Goal: Task Accomplishment & Management: Manage account settings

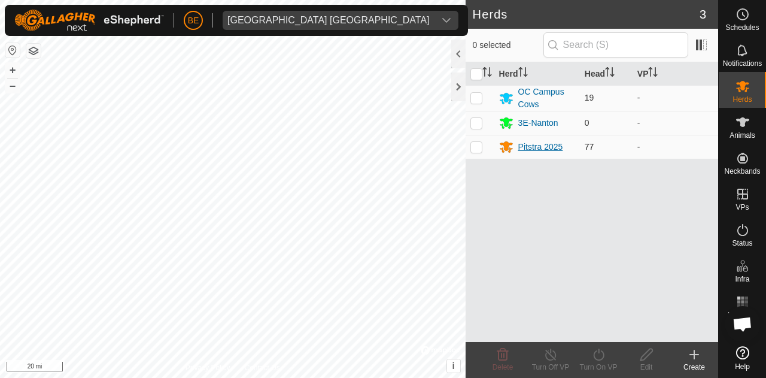
click at [548, 141] on div "Pitstra 2025" at bounding box center [540, 147] width 45 height 13
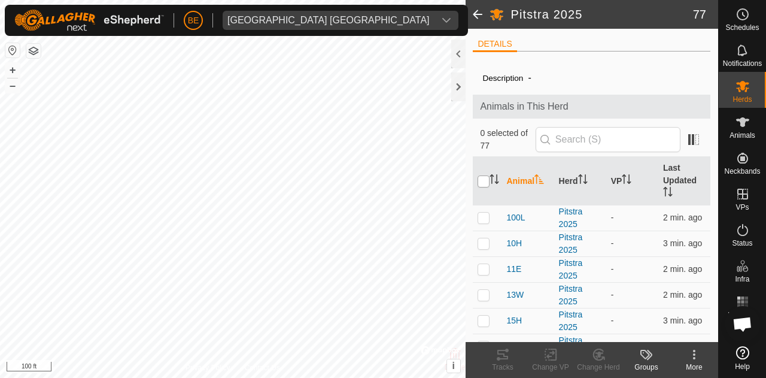
click at [484, 184] on input "checkbox" at bounding box center [484, 181] width 12 height 12
checkbox input "true"
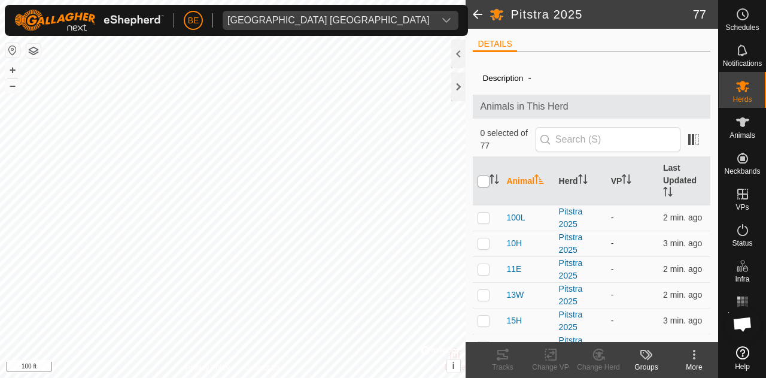
checkbox input "true"
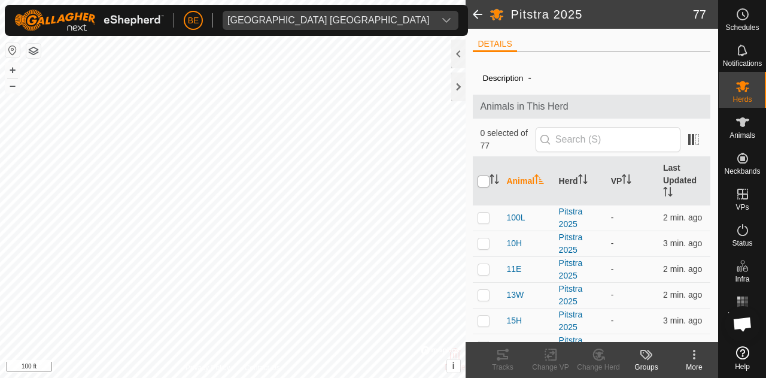
checkbox input "true"
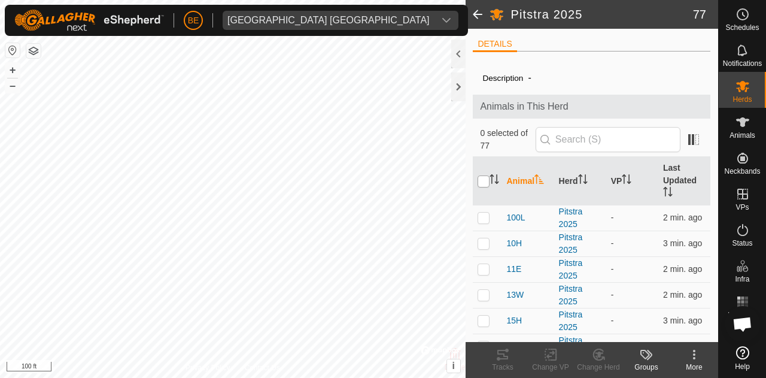
checkbox input "true"
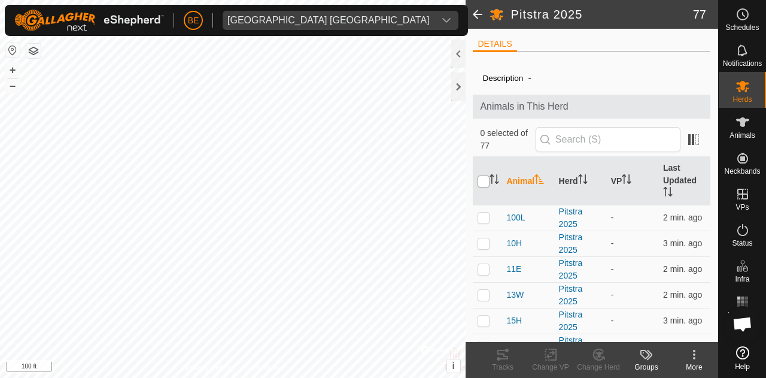
checkbox input "true"
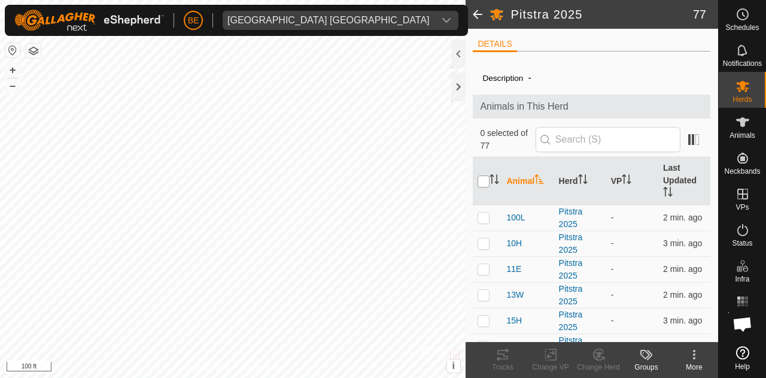
checkbox input "true"
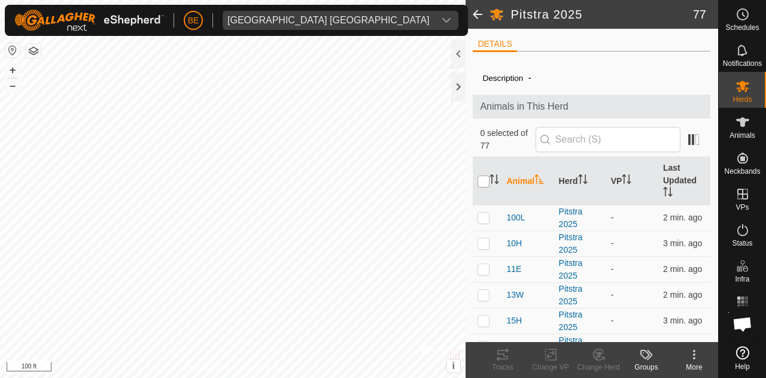
checkbox input "true"
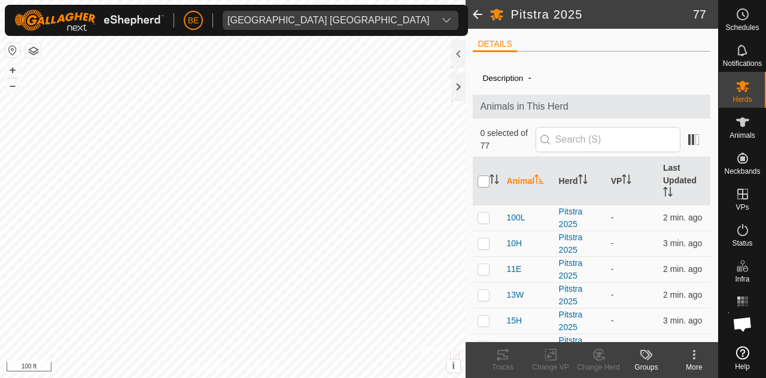
checkbox input "true"
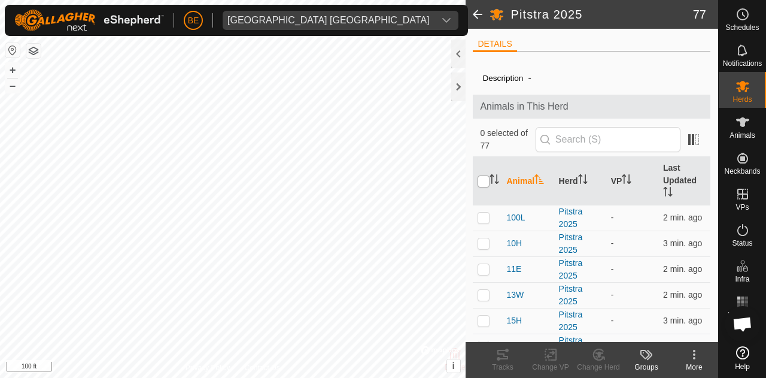
checkbox input "true"
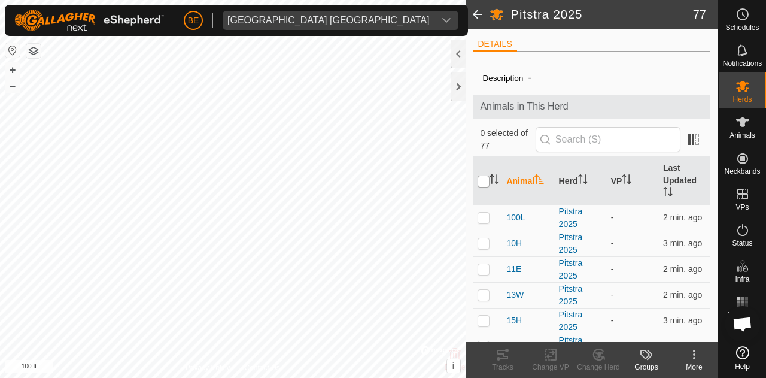
checkbox input "true"
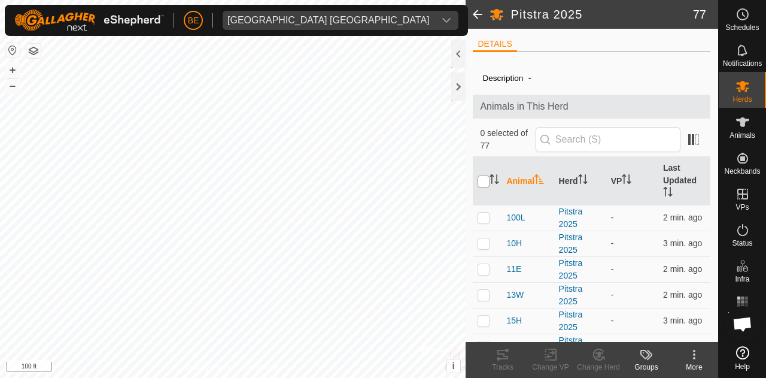
checkbox input "true"
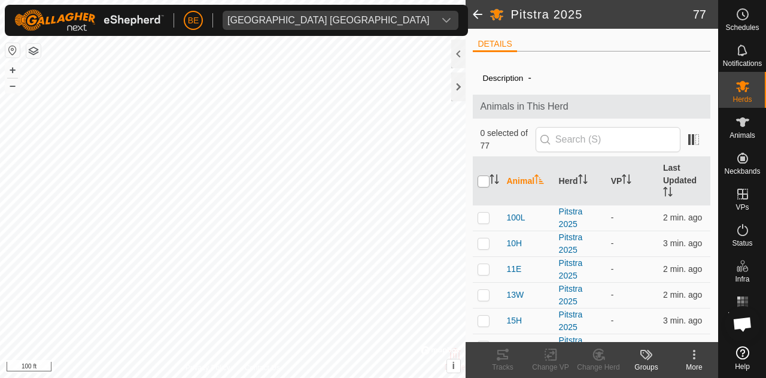
checkbox input "true"
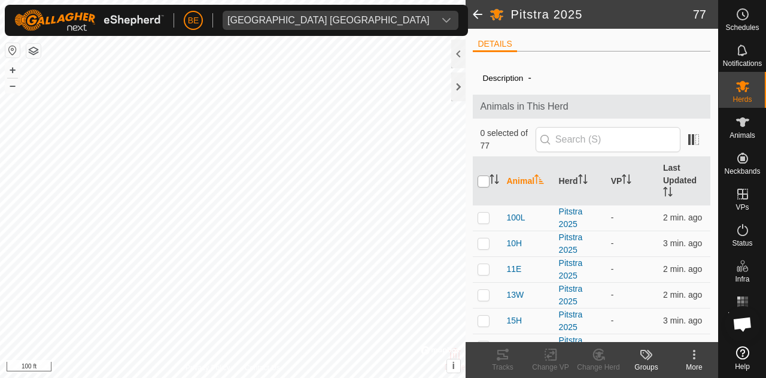
checkbox input "true"
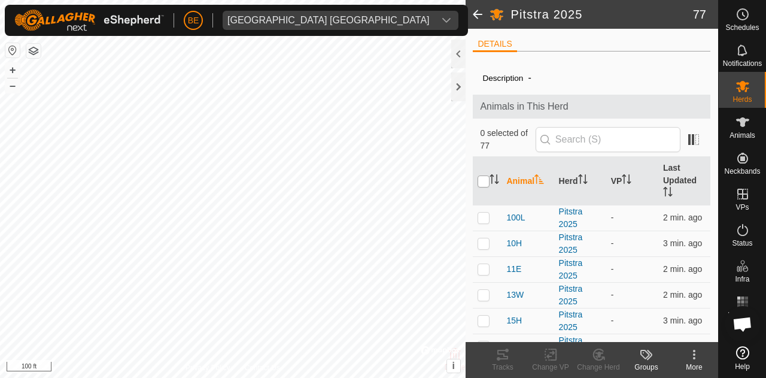
checkbox input "true"
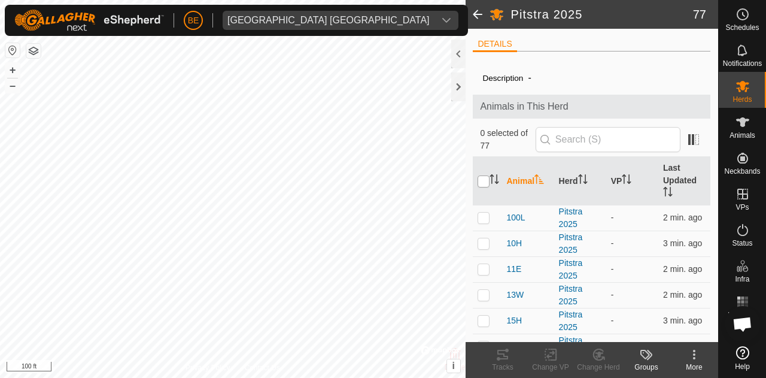
checkbox input "true"
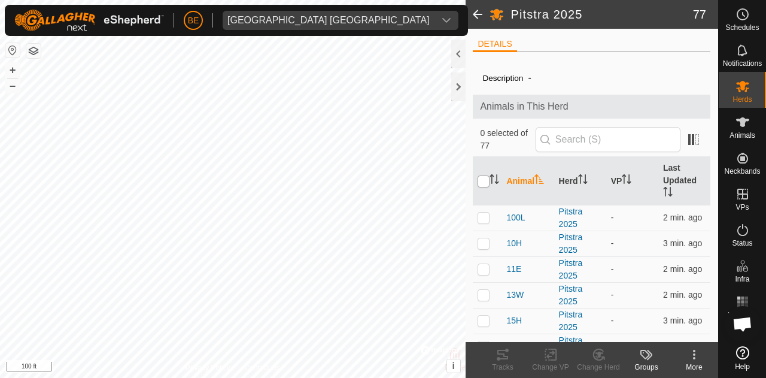
checkbox input "true"
click at [696, 358] on icon at bounding box center [694, 354] width 14 height 14
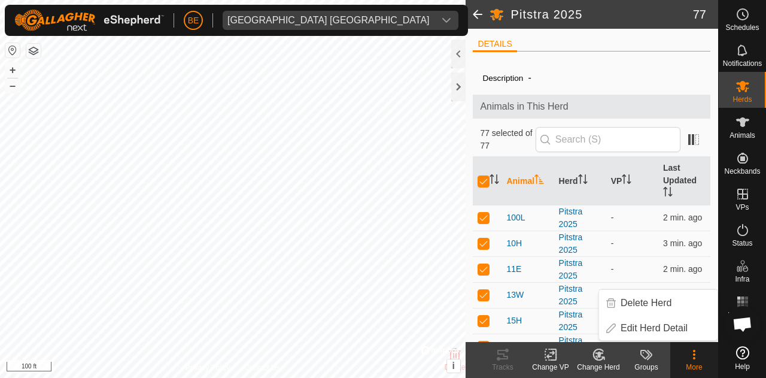
click at [597, 354] on icon at bounding box center [598, 354] width 15 height 14
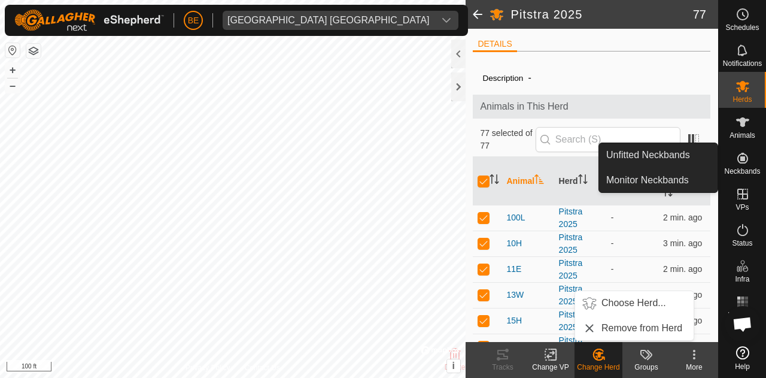
click at [744, 162] on icon at bounding box center [743, 158] width 11 height 11
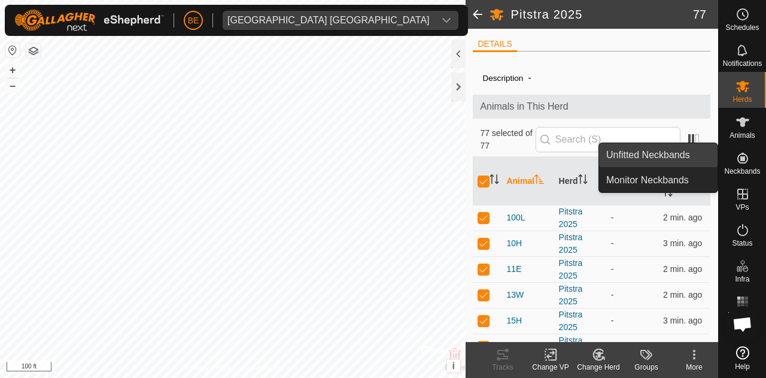
click at [694, 156] on link "Unfitted Neckbands" at bounding box center [658, 155] width 119 height 24
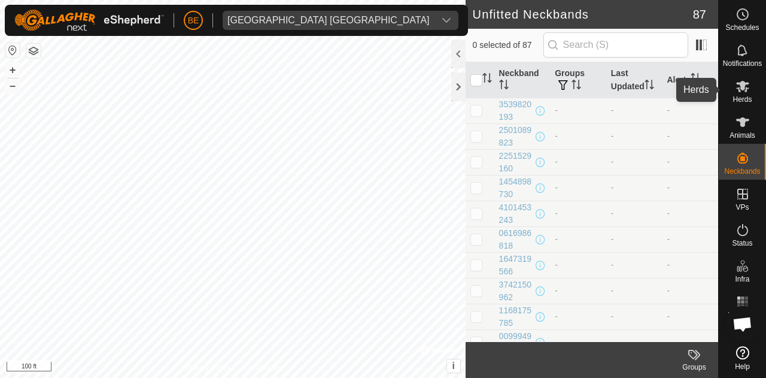
click at [738, 92] on icon at bounding box center [743, 86] width 14 height 14
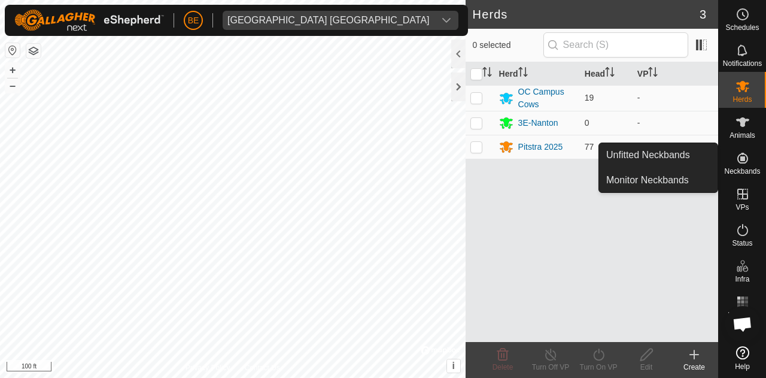
click at [753, 154] on es-neckbands-svg-icon at bounding box center [743, 157] width 22 height 19
click at [613, 174] on link "Monitor Neckbands" at bounding box center [658, 180] width 119 height 24
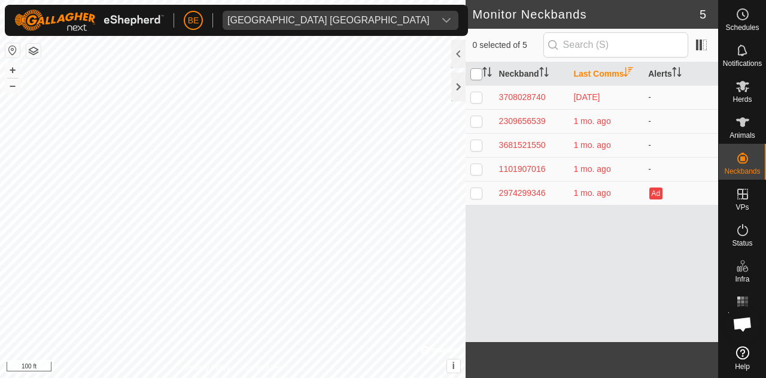
click at [477, 72] on input "checkbox" at bounding box center [477, 74] width 12 height 12
checkbox input "true"
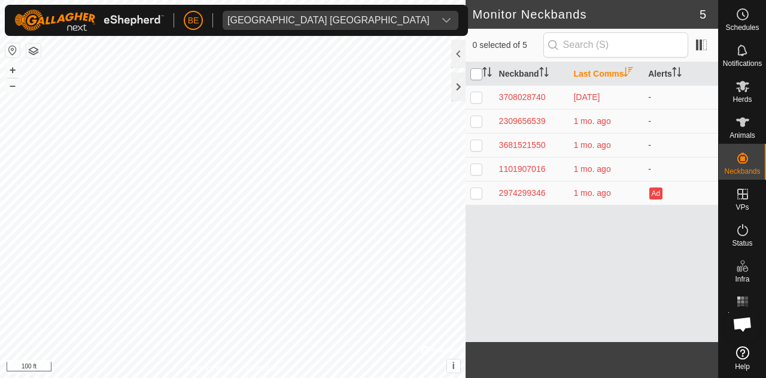
checkbox input "true"
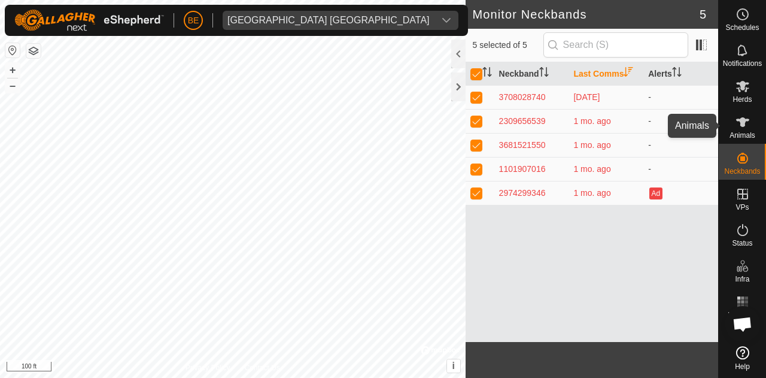
click at [743, 128] on icon at bounding box center [743, 122] width 14 height 14
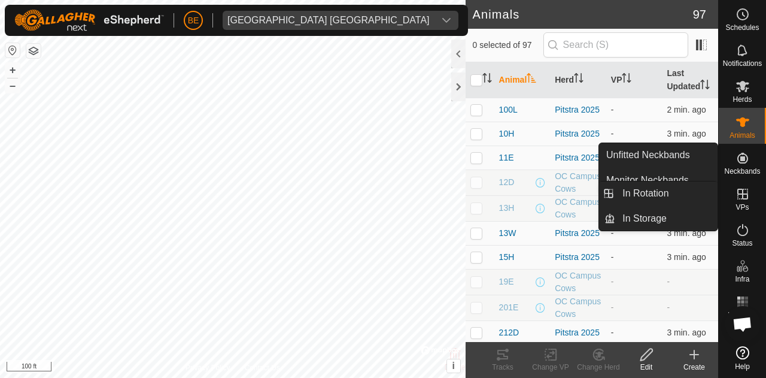
click at [747, 183] on div "VPs" at bounding box center [742, 198] width 47 height 36
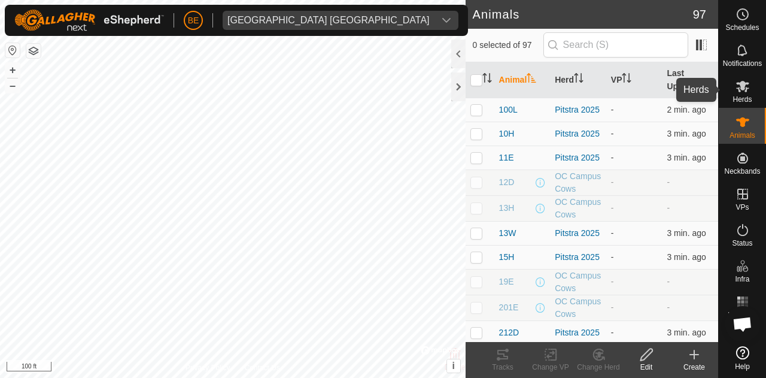
click at [748, 87] on icon at bounding box center [743, 86] width 14 height 14
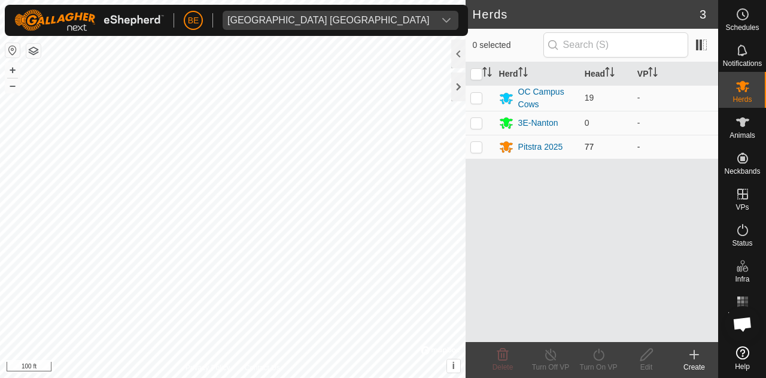
click at [480, 146] on p-checkbox at bounding box center [477, 147] width 12 height 10
checkbox input "true"
click at [650, 355] on icon at bounding box center [646, 354] width 15 height 14
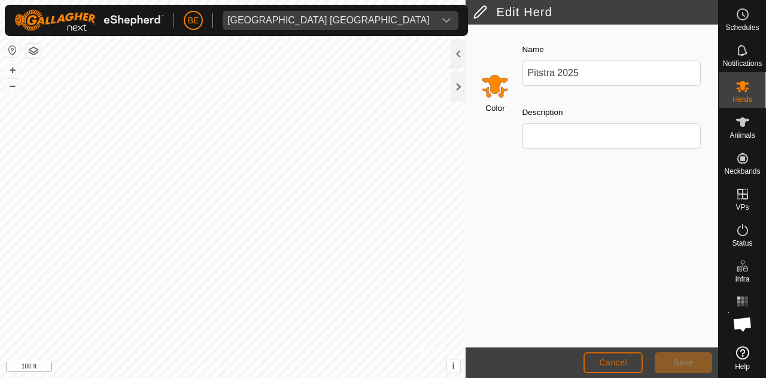
click at [617, 361] on span "Cancel" at bounding box center [613, 362] width 28 height 10
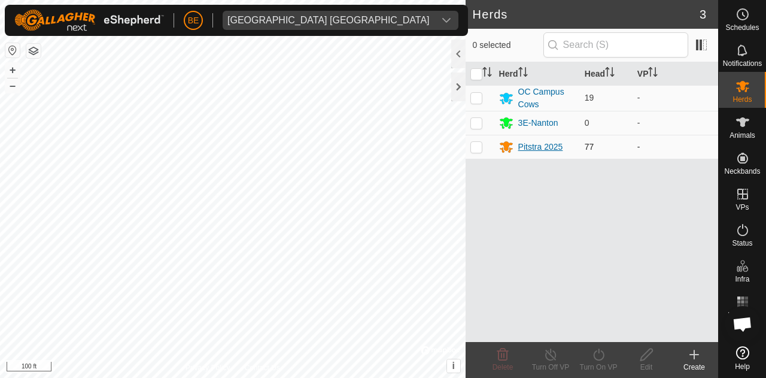
click at [530, 142] on div "Pitstra 2025" at bounding box center [540, 147] width 45 height 13
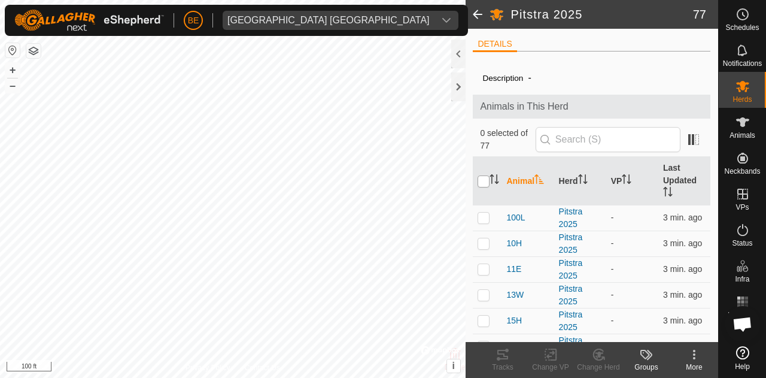
click at [484, 183] on input "checkbox" at bounding box center [484, 181] width 12 height 12
checkbox input "true"
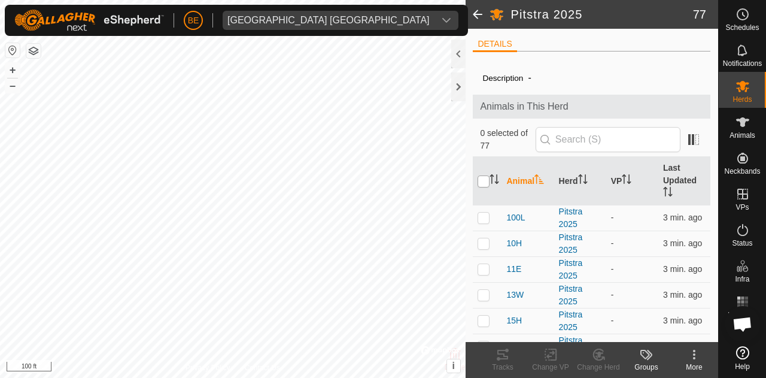
checkbox input "true"
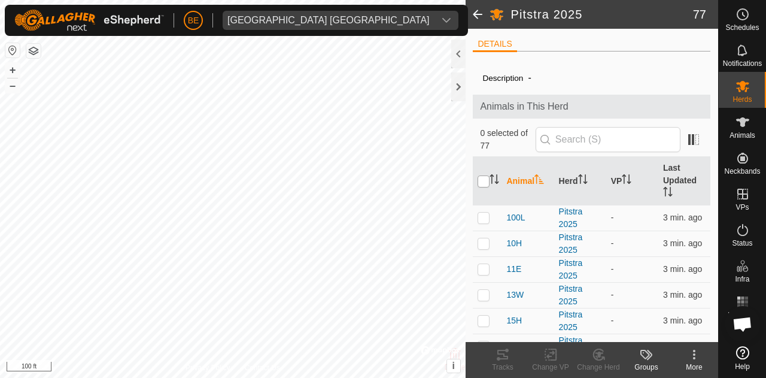
checkbox input "true"
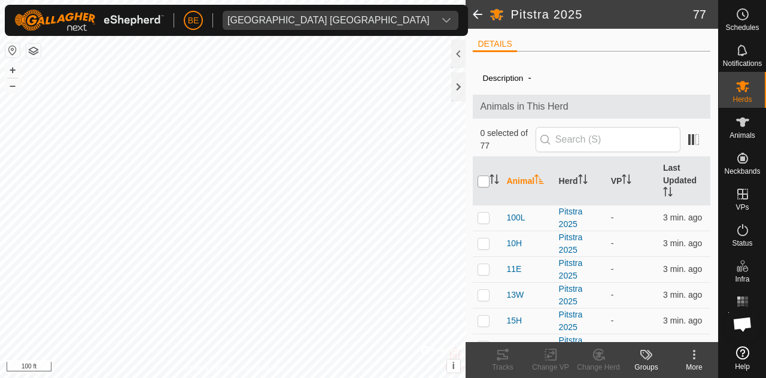
checkbox input "true"
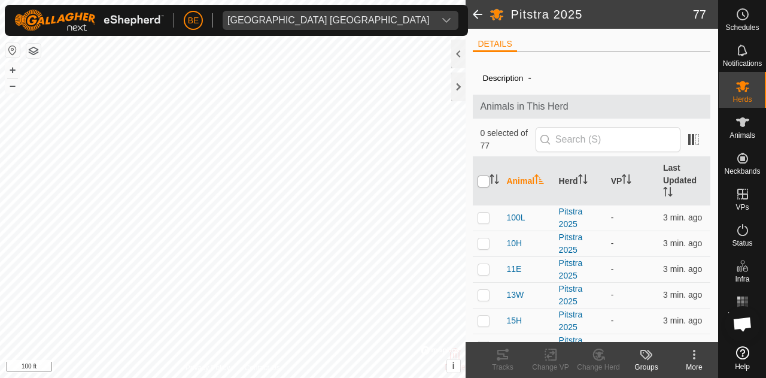
checkbox input "true"
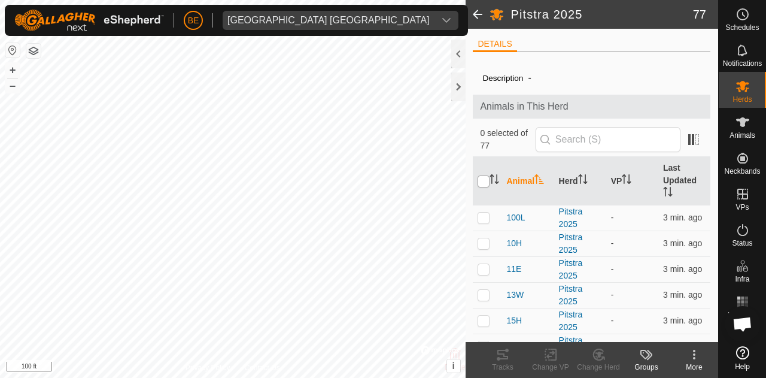
checkbox input "true"
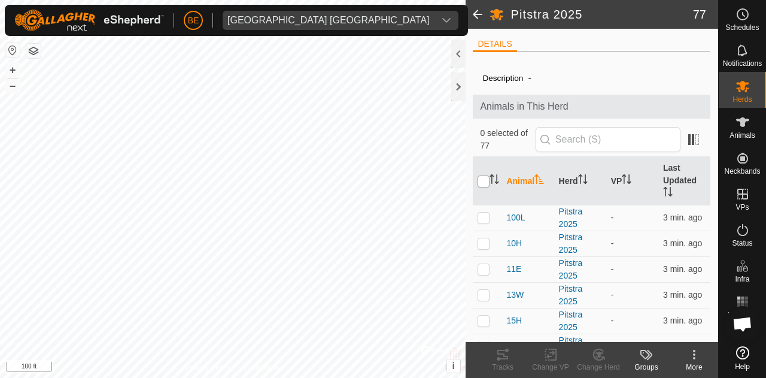
checkbox input "true"
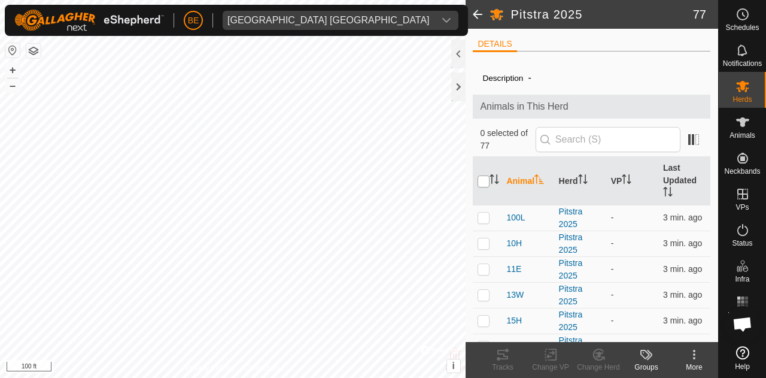
checkbox input "true"
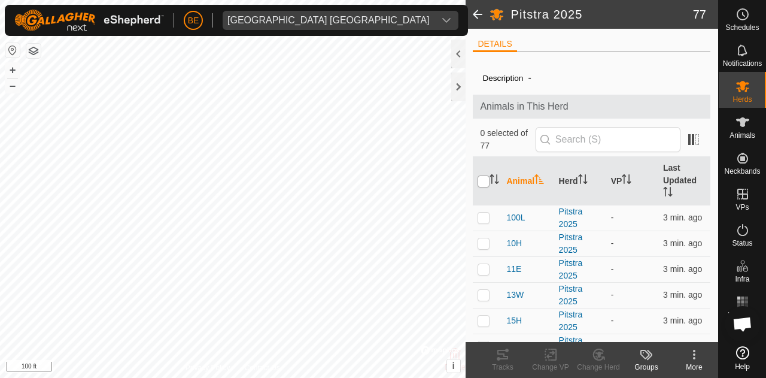
checkbox input "true"
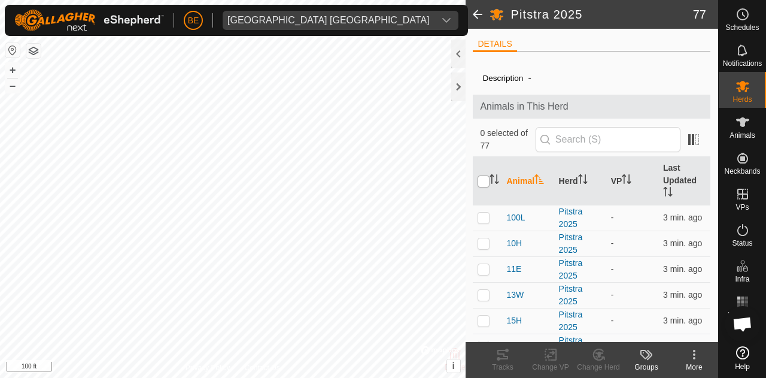
checkbox input "true"
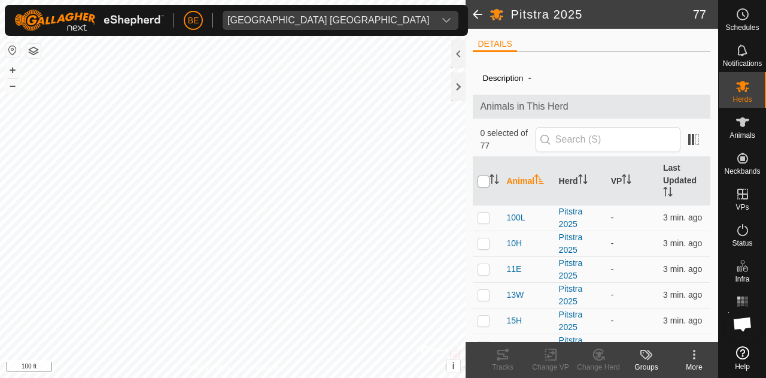
checkbox input "true"
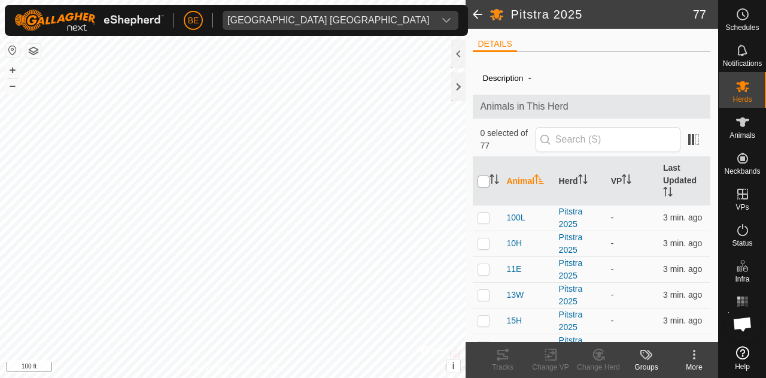
checkbox input "true"
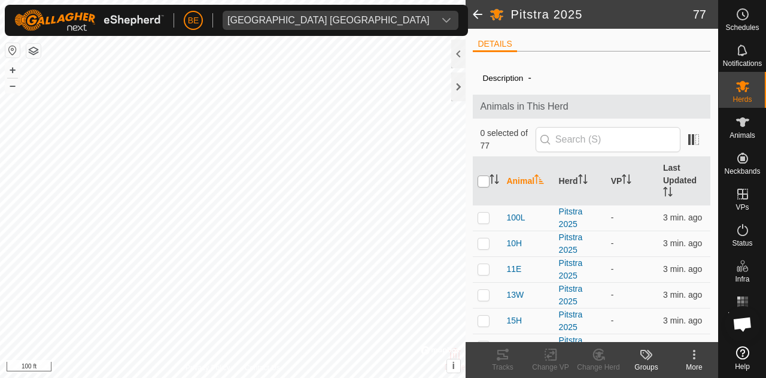
checkbox input "true"
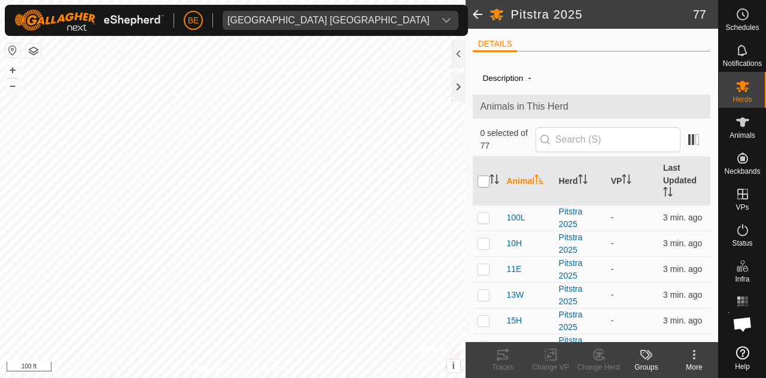
checkbox input "true"
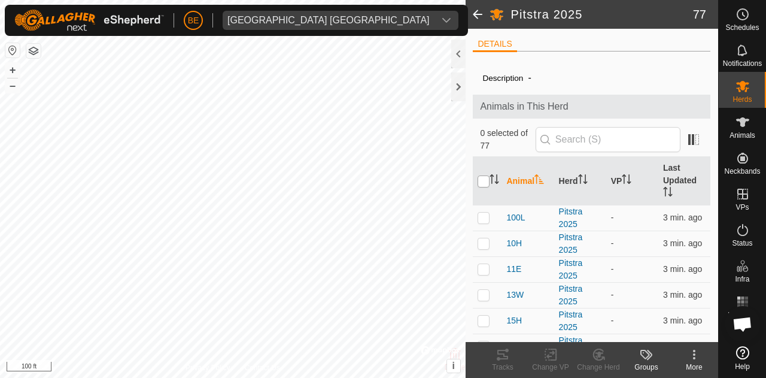
checkbox input "true"
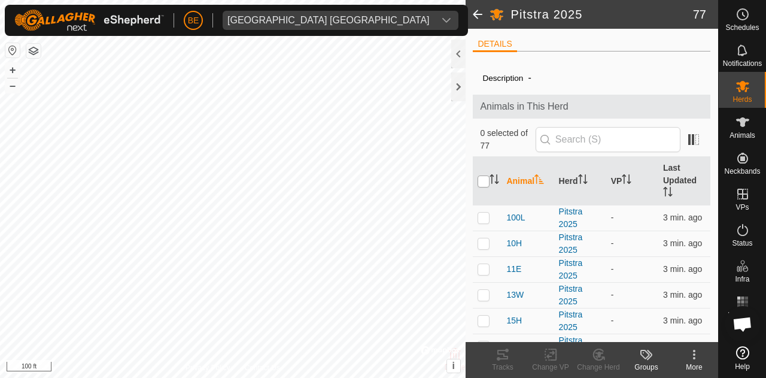
checkbox input "true"
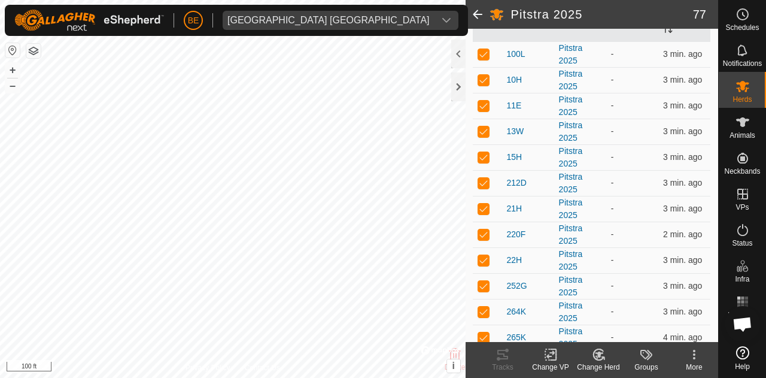
scroll to position [180, 0]
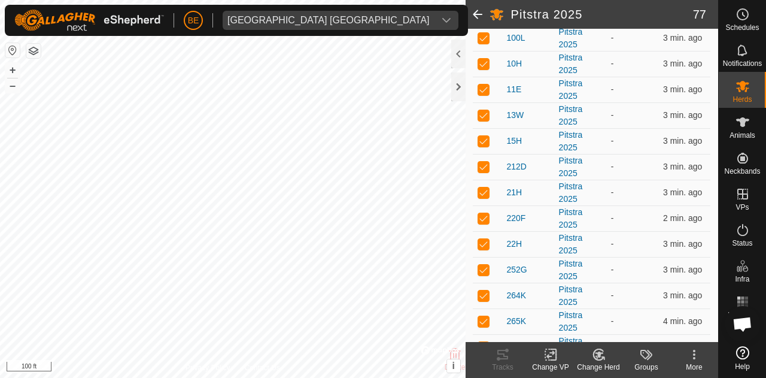
click at [686, 348] on kebab-svg-icon at bounding box center [695, 354] width 48 height 14
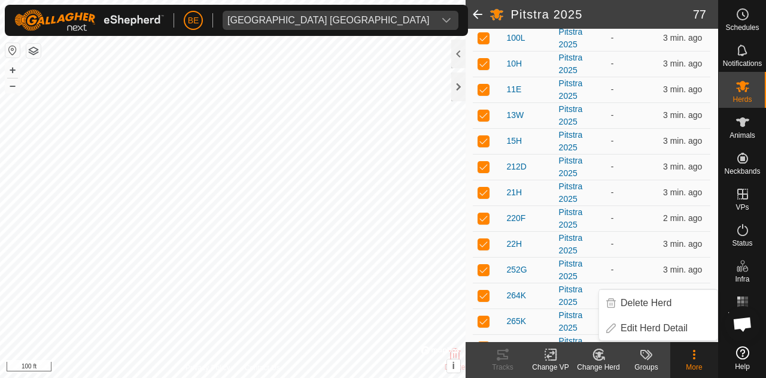
click at [609, 362] on div "Change Herd" at bounding box center [599, 367] width 48 height 11
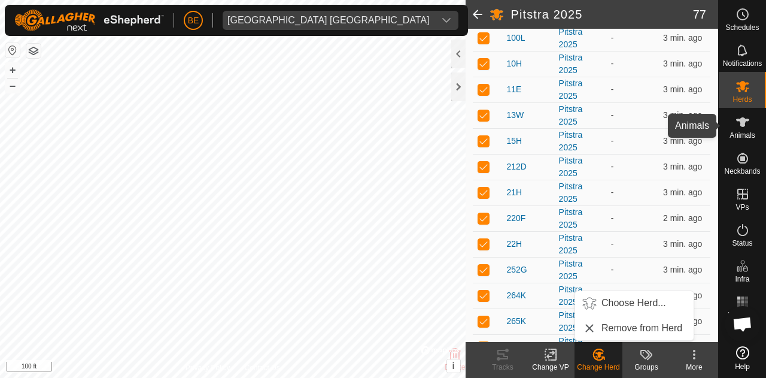
click at [744, 123] on icon at bounding box center [742, 122] width 13 height 10
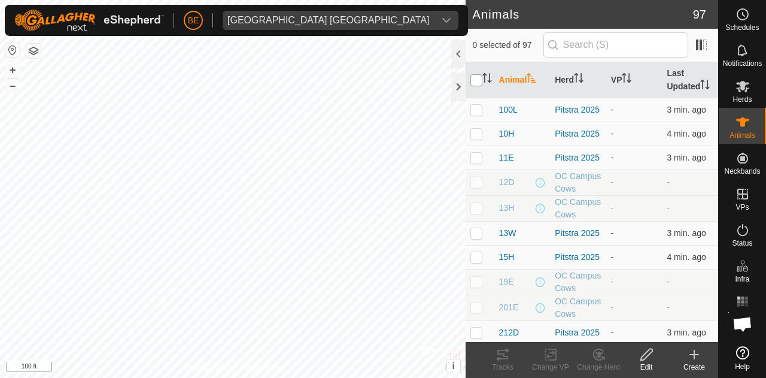
click at [472, 84] on input "checkbox" at bounding box center [477, 80] width 12 height 12
checkbox input "true"
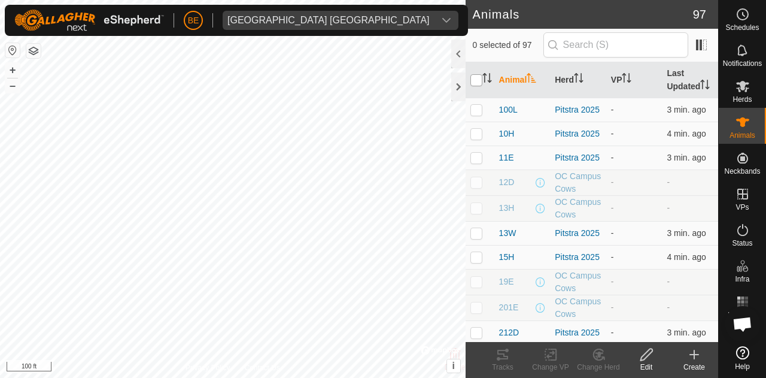
checkbox input "true"
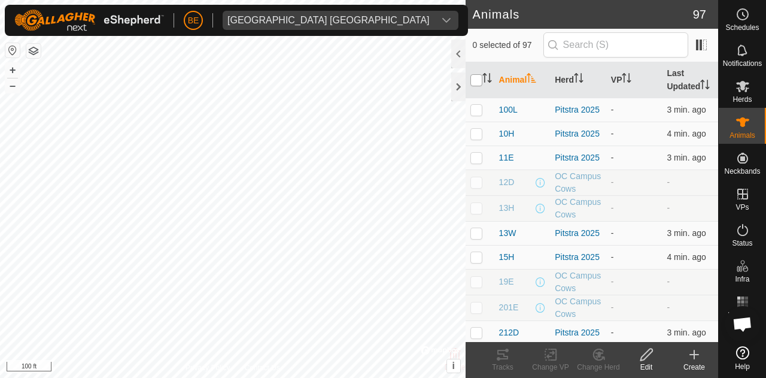
checkbox input "true"
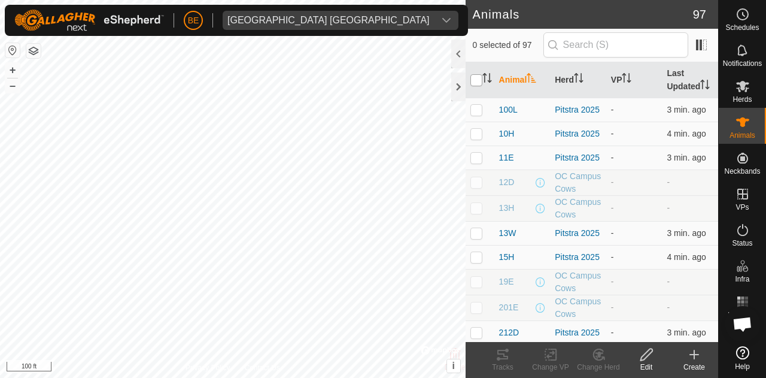
checkbox input "true"
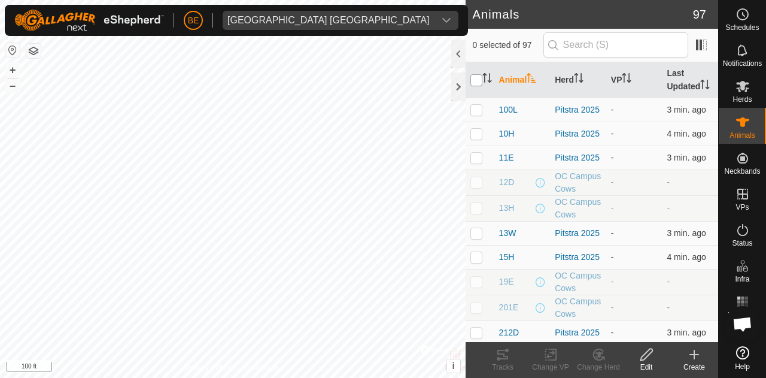
checkbox input "true"
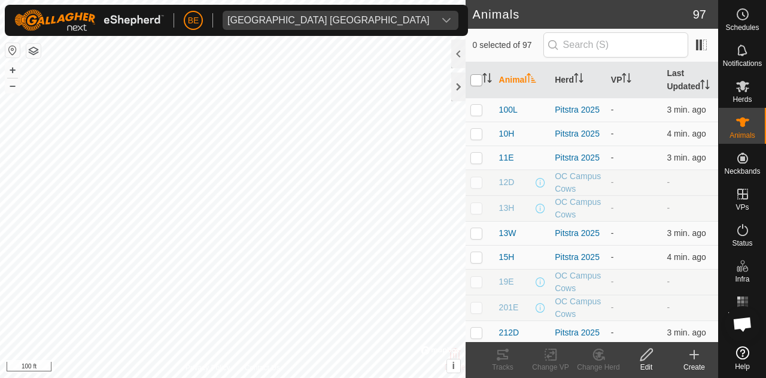
checkbox input "true"
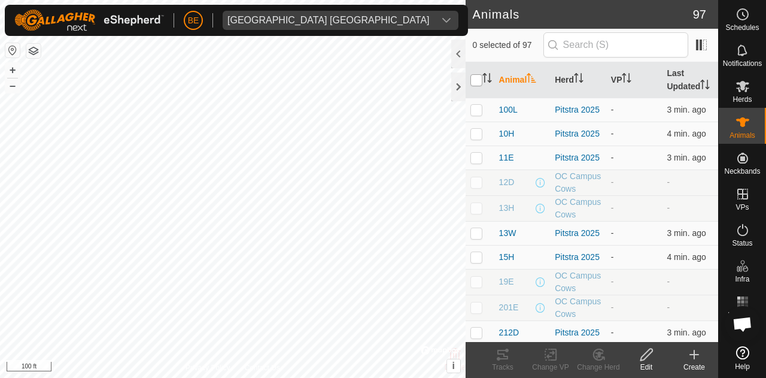
checkbox input "true"
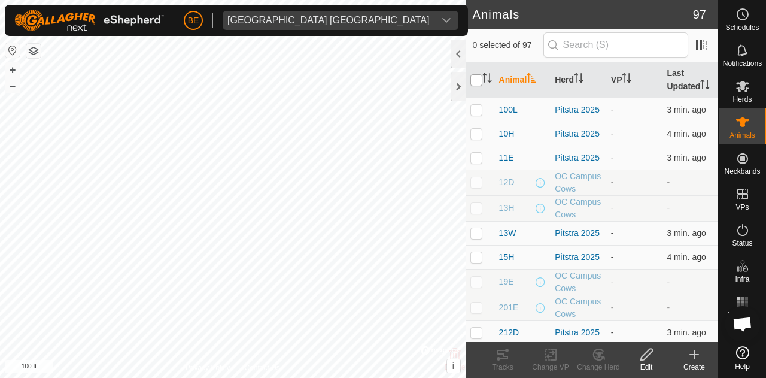
checkbox input "true"
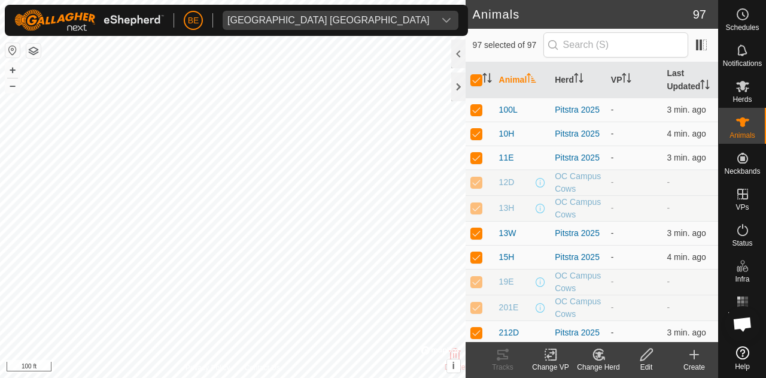
click at [648, 351] on icon at bounding box center [646, 354] width 15 height 14
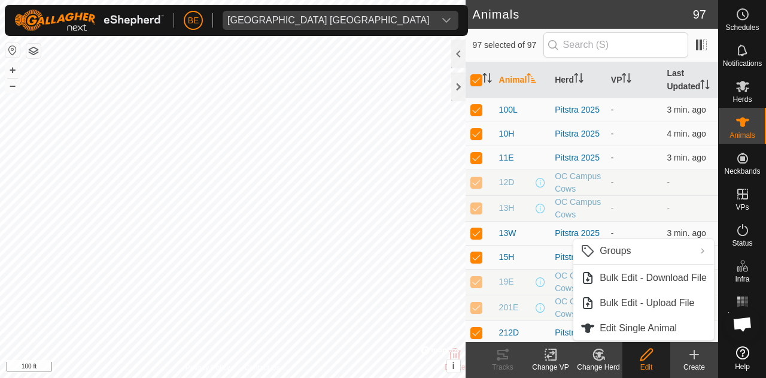
click at [606, 356] on change-mob-svg-icon at bounding box center [599, 354] width 48 height 14
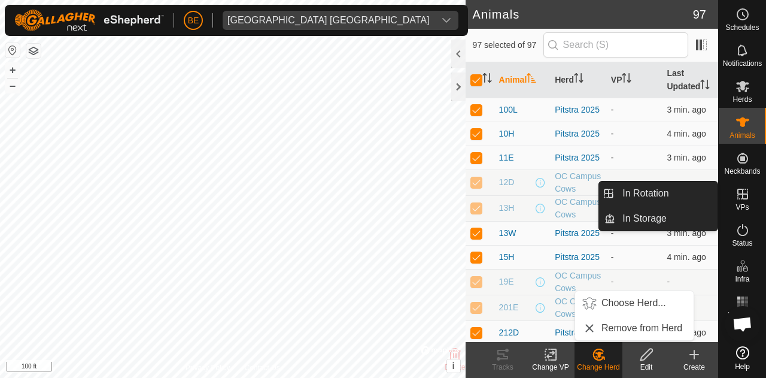
click at [751, 198] on es-virtualpaddocks-svg-icon at bounding box center [743, 193] width 22 height 19
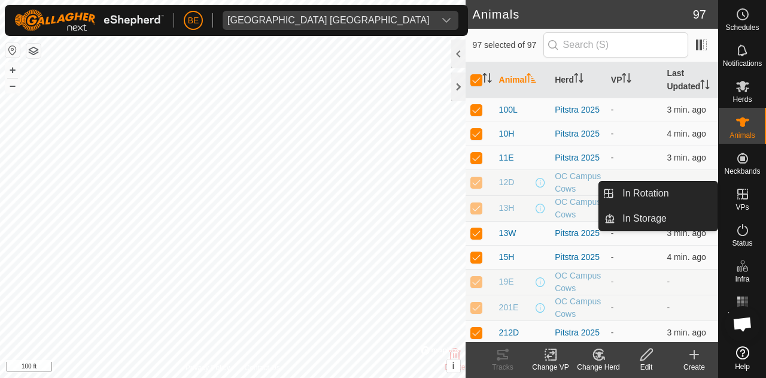
click at [745, 196] on icon at bounding box center [743, 194] width 14 height 14
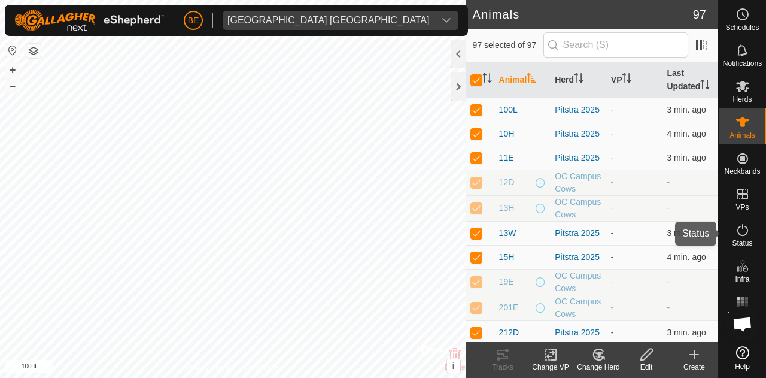
click at [740, 229] on icon at bounding box center [743, 230] width 14 height 14
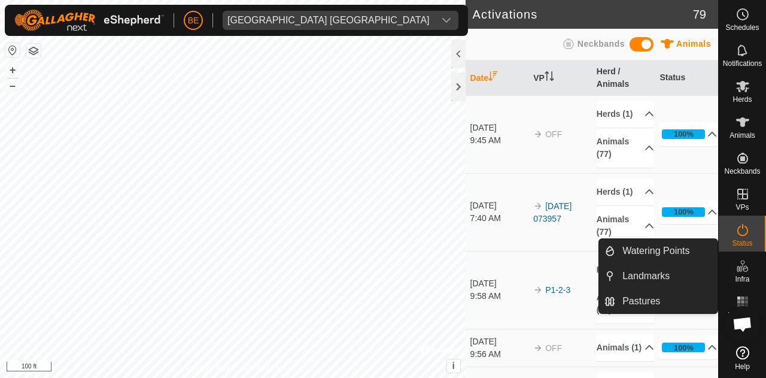
click at [743, 273] on es-infrastructure-svg-icon at bounding box center [743, 265] width 22 height 19
